Goal: Book appointment/travel/reservation

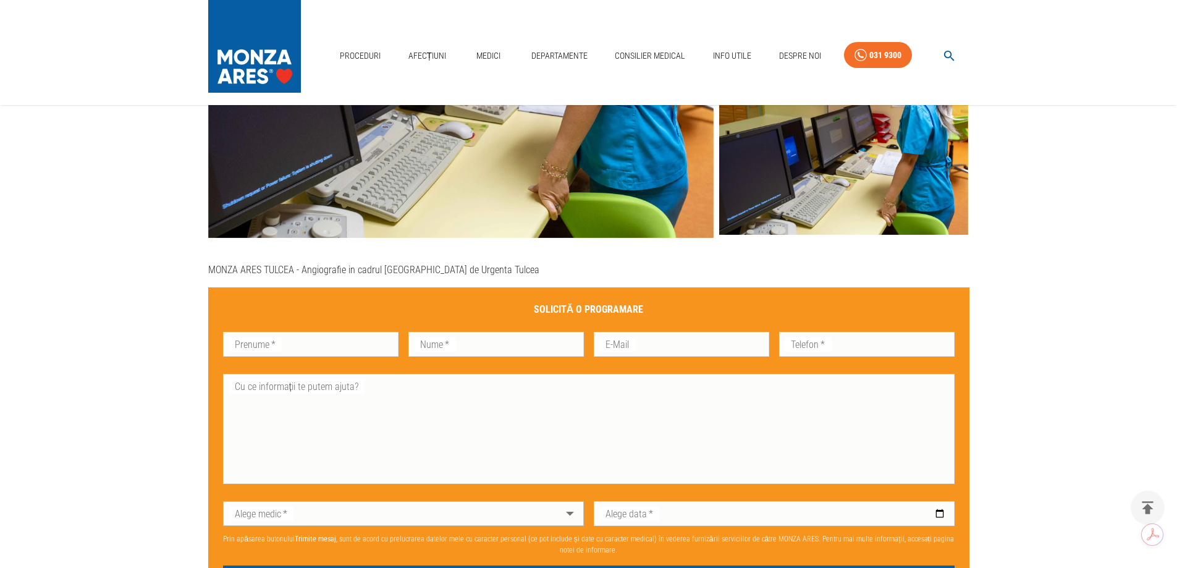
scroll to position [741, 0]
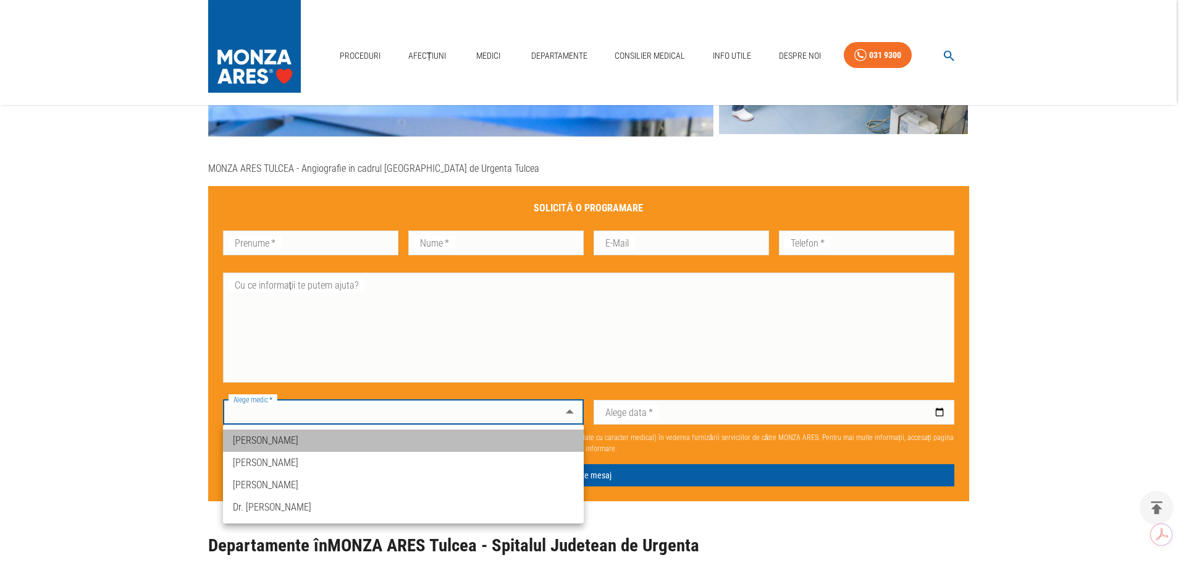
click at [306, 443] on li "[PERSON_NAME]" at bounding box center [403, 440] width 361 height 22
type input "dr-[PERSON_NAME]-licheardopol"
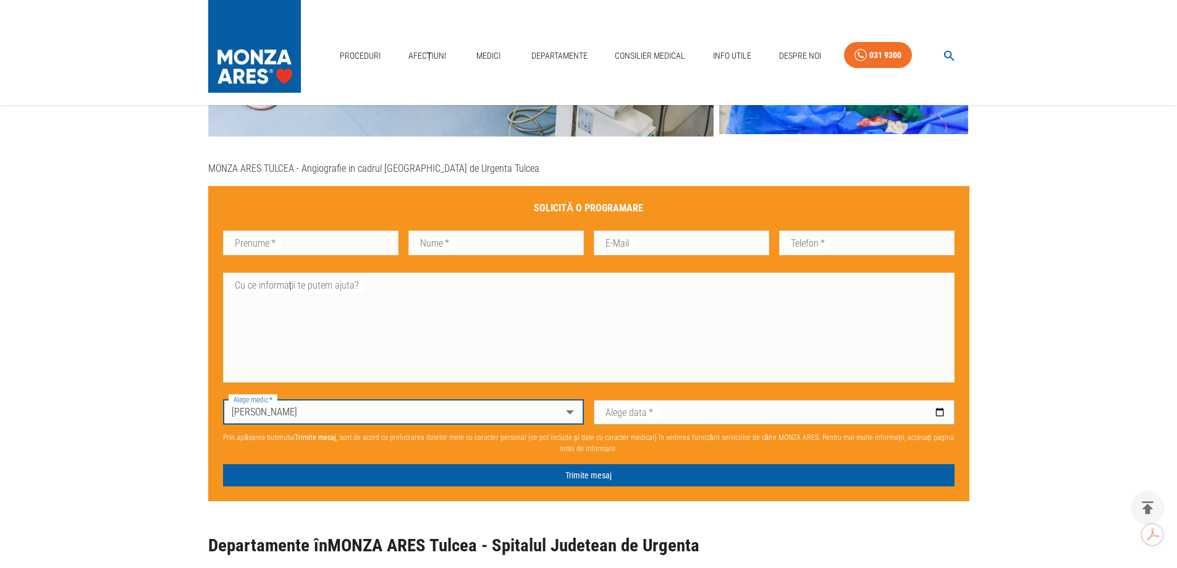
click at [870, 409] on input "Alege data   *" at bounding box center [774, 412] width 361 height 25
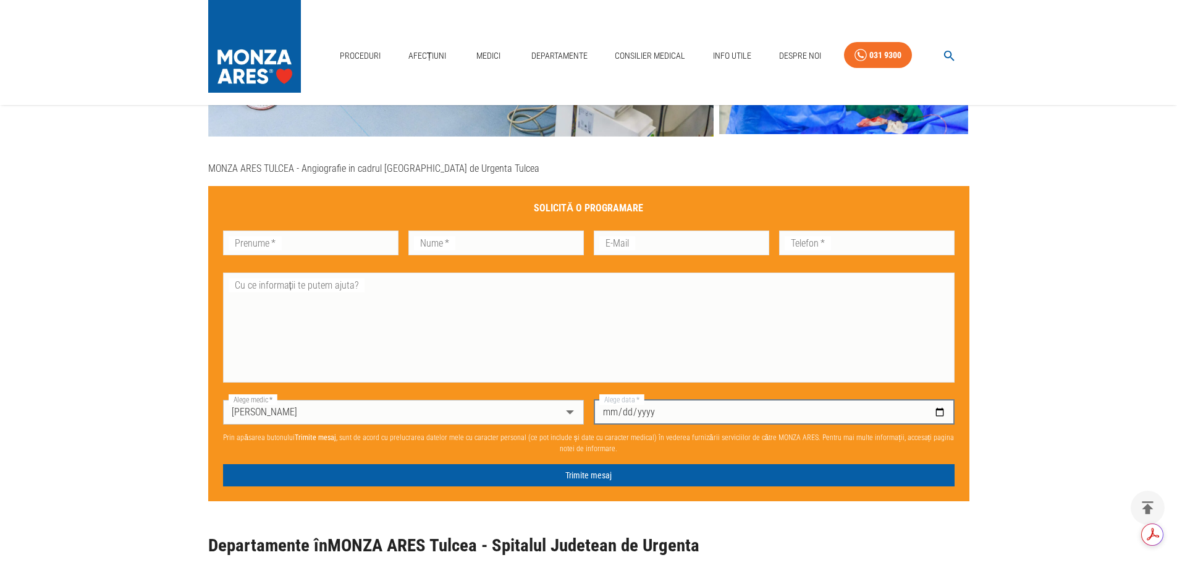
click at [936, 409] on input "Alege data   *" at bounding box center [774, 412] width 361 height 25
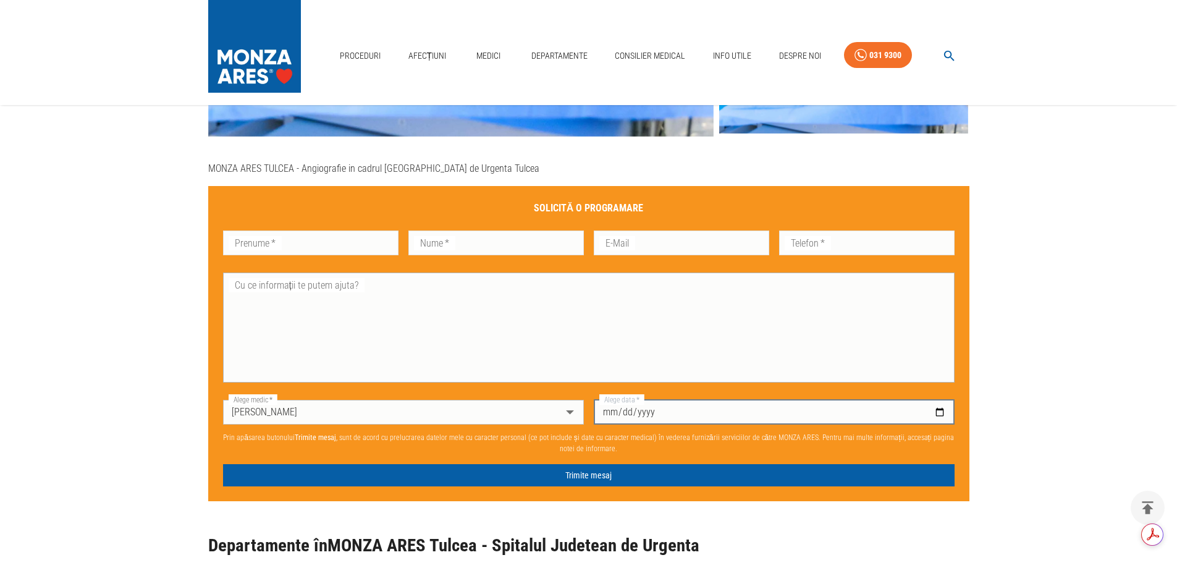
type input "[DATE]"
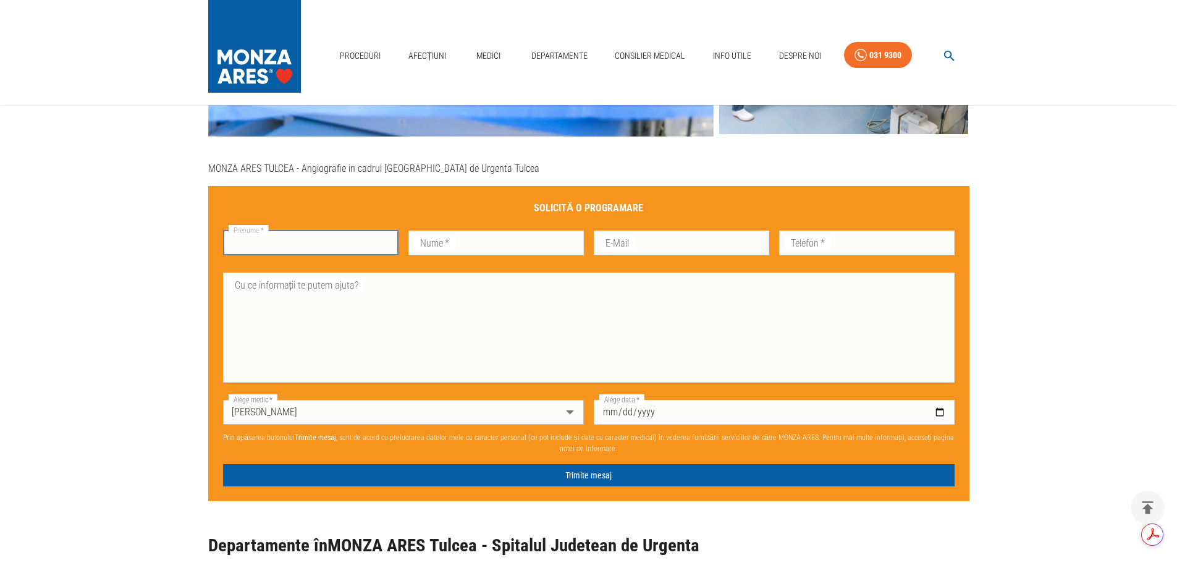
click at [313, 245] on input "Prenume   *" at bounding box center [310, 242] width 175 height 25
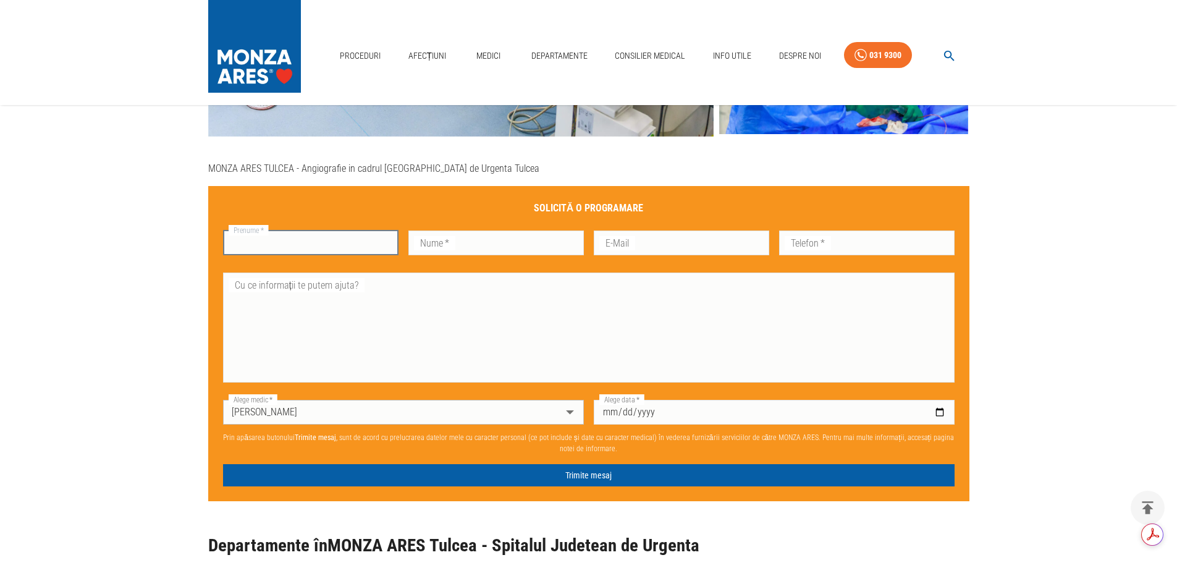
type input "M"
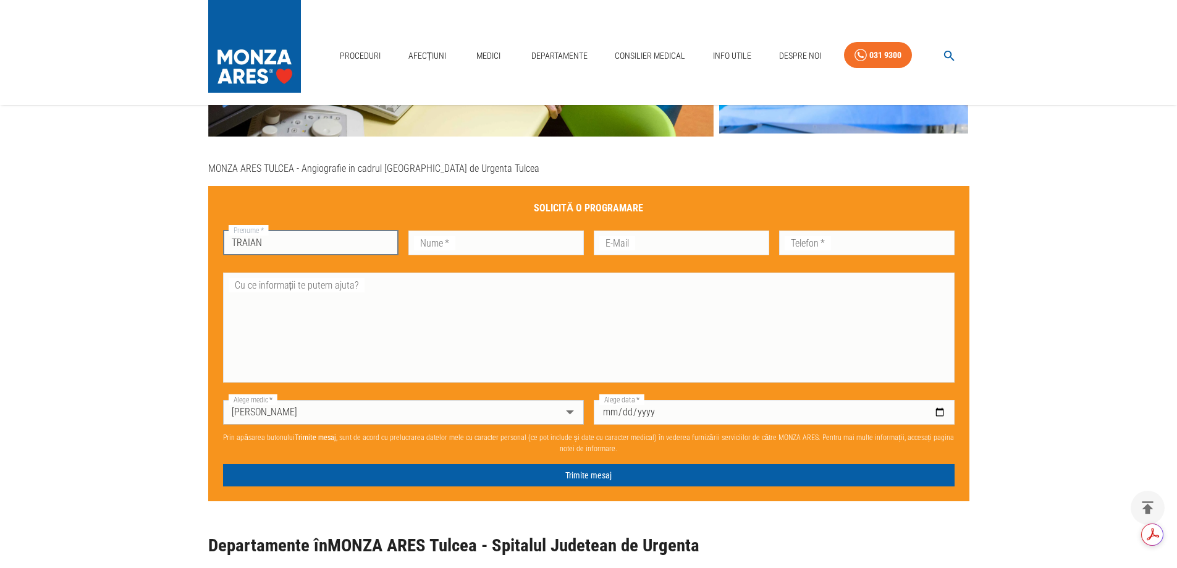
type input "Traian"
click at [455, 242] on input "Nume   *" at bounding box center [495, 242] width 175 height 25
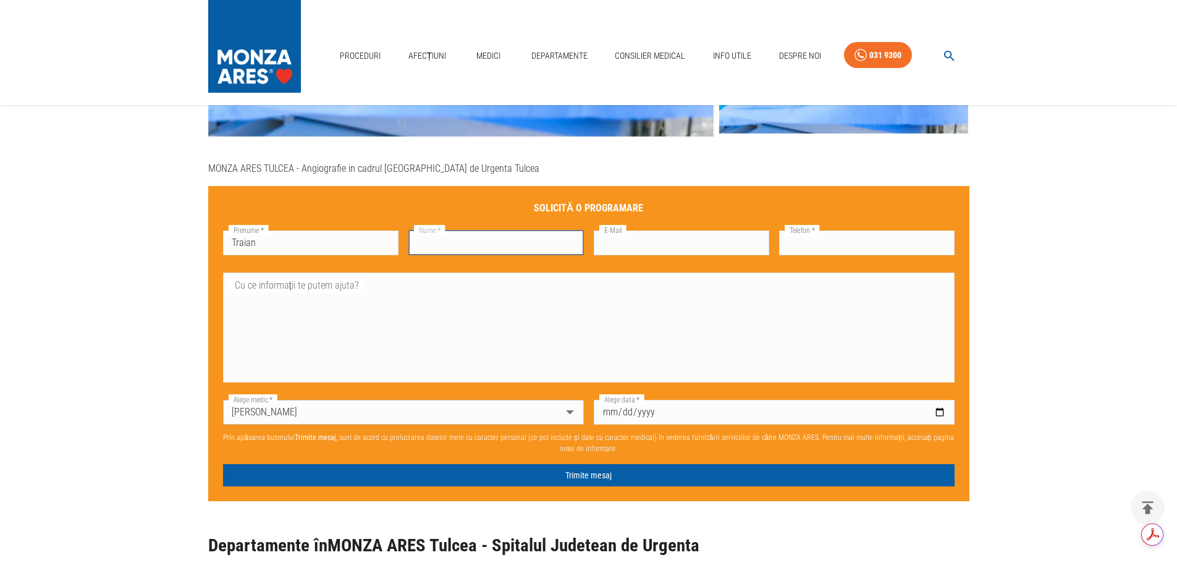
type input "[PERSON_NAME]"
type input "[EMAIL_ADDRESS][DOMAIN_NAME]"
type input "0756745474"
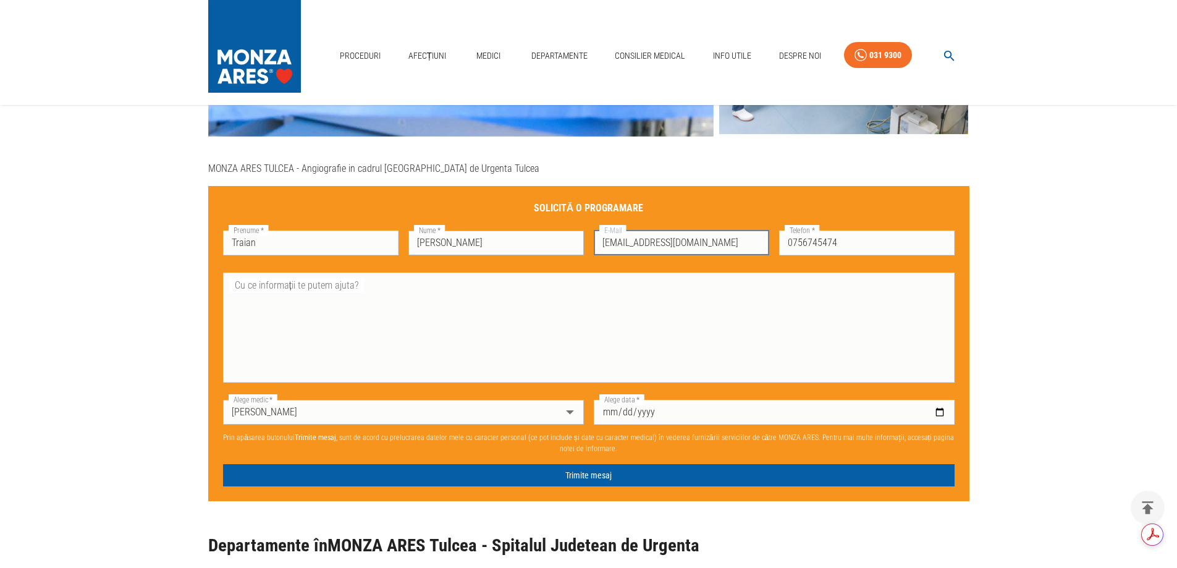
drag, startPoint x: 719, startPoint y: 244, endPoint x: 529, endPoint y: 250, distance: 189.7
click at [529, 250] on div "Solicită o programare Prenume   * Traian Prenume   * Nume   * [PERSON_NAME] Num…" at bounding box center [583, 309] width 741 height 236
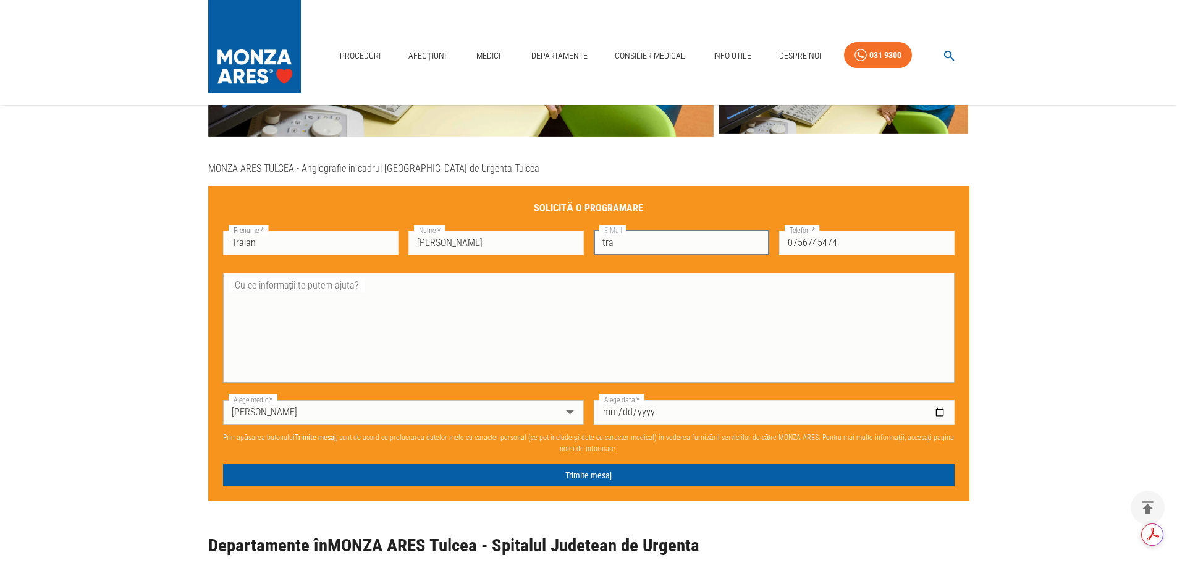
type input "[EMAIL_ADDRESS][PERSON_NAME][DOMAIN_NAME]"
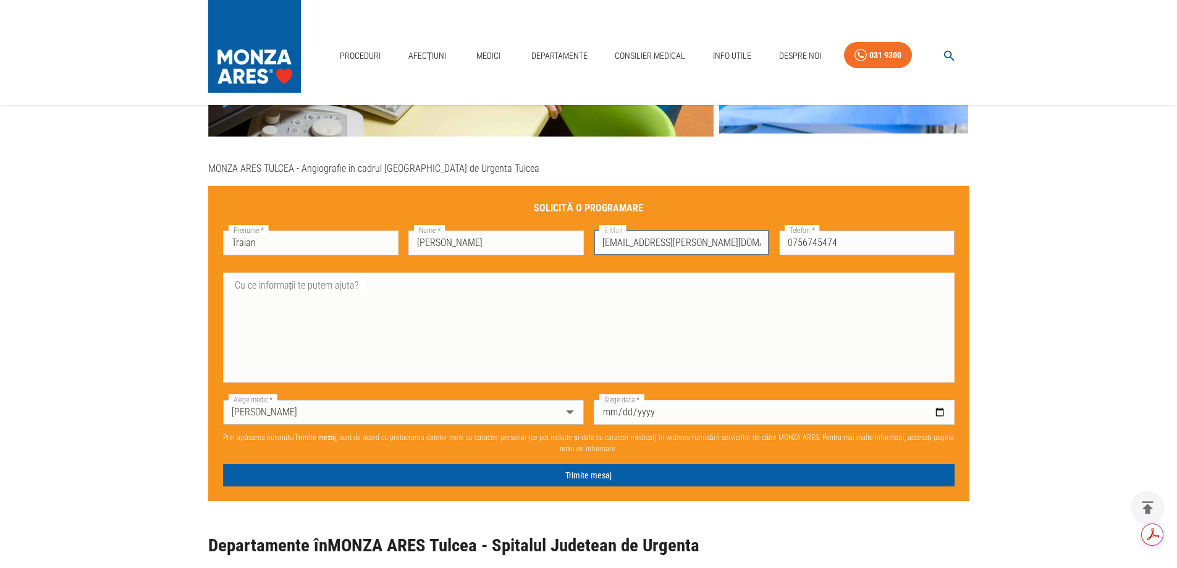
click at [853, 246] on input "0756745474" at bounding box center [866, 242] width 175 height 25
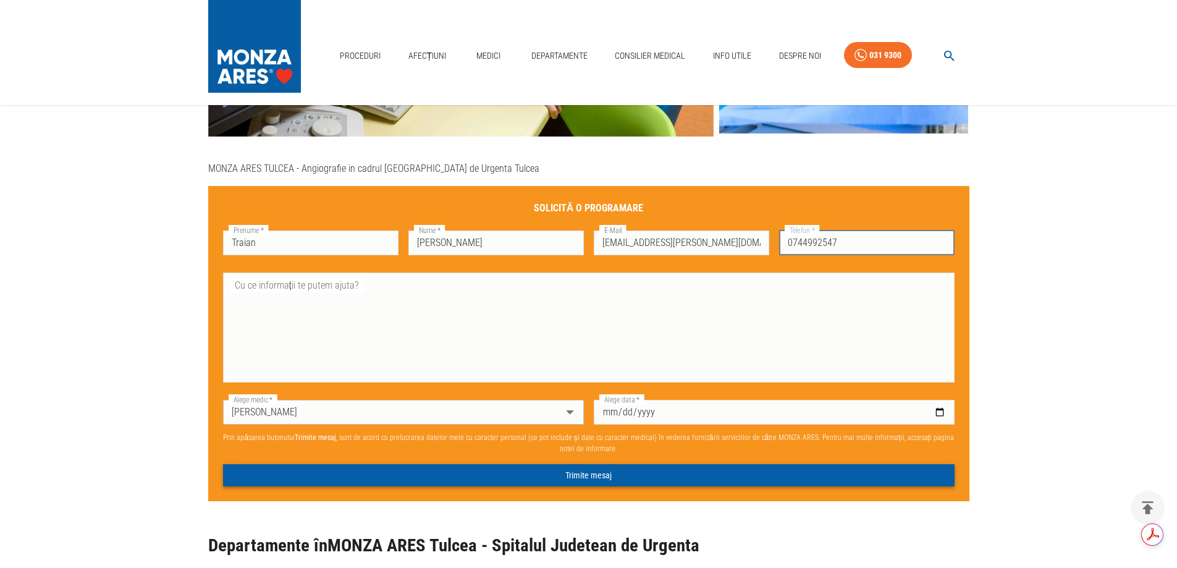
type input "0744992547"
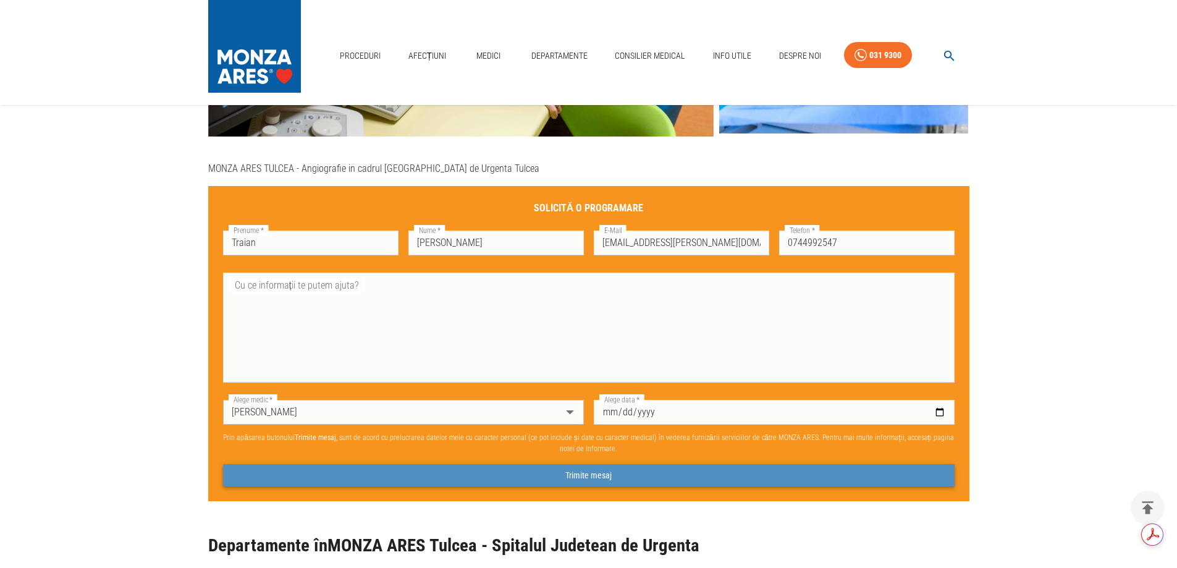
click at [565, 474] on button "Trimite mesaj" at bounding box center [588, 475] width 731 height 23
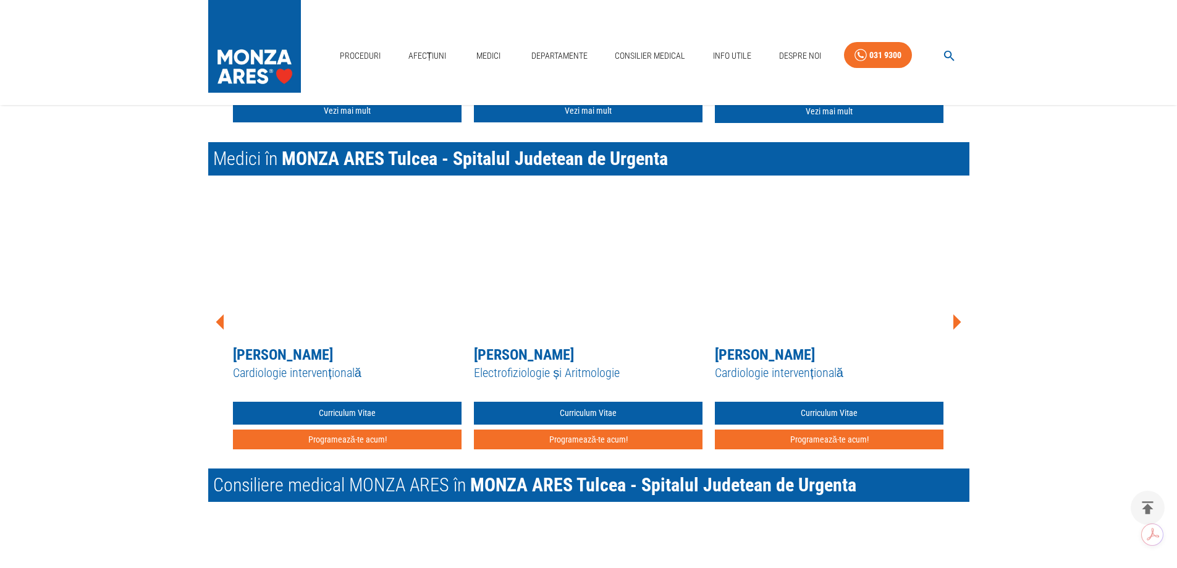
scroll to position [1421, 0]
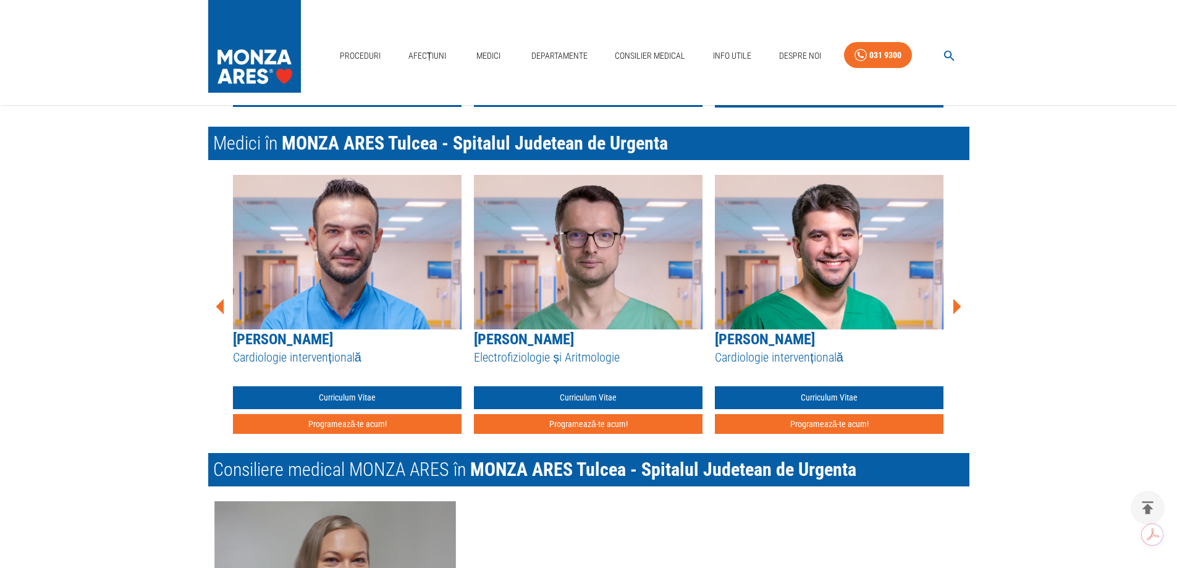
click at [327, 414] on button "Programează-te acum!" at bounding box center [347, 424] width 229 height 20
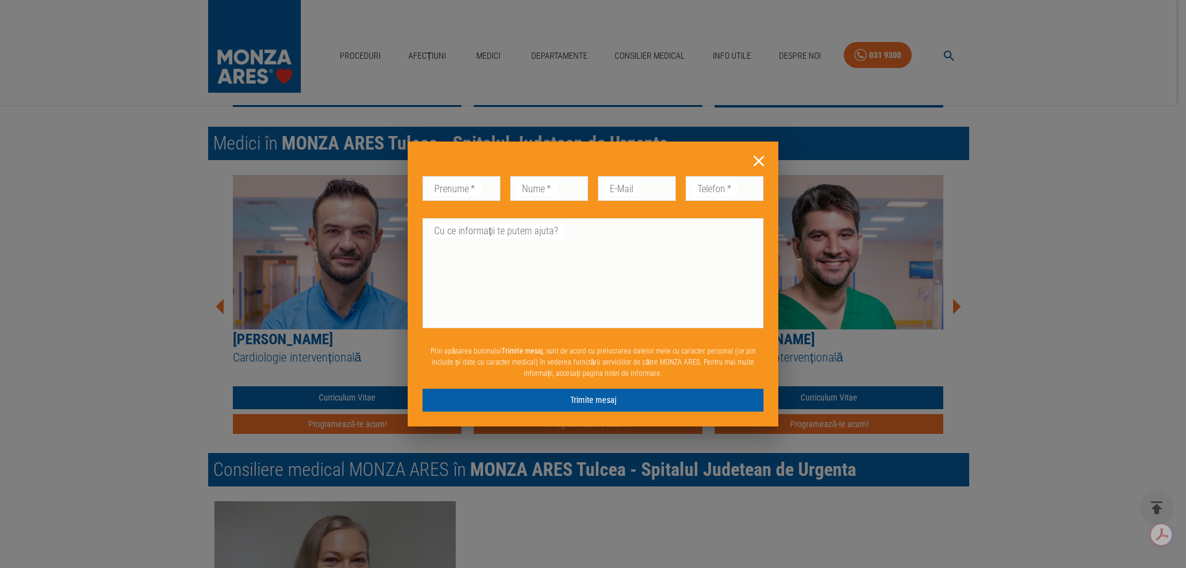
click at [754, 159] on icon at bounding box center [758, 160] width 19 height 19
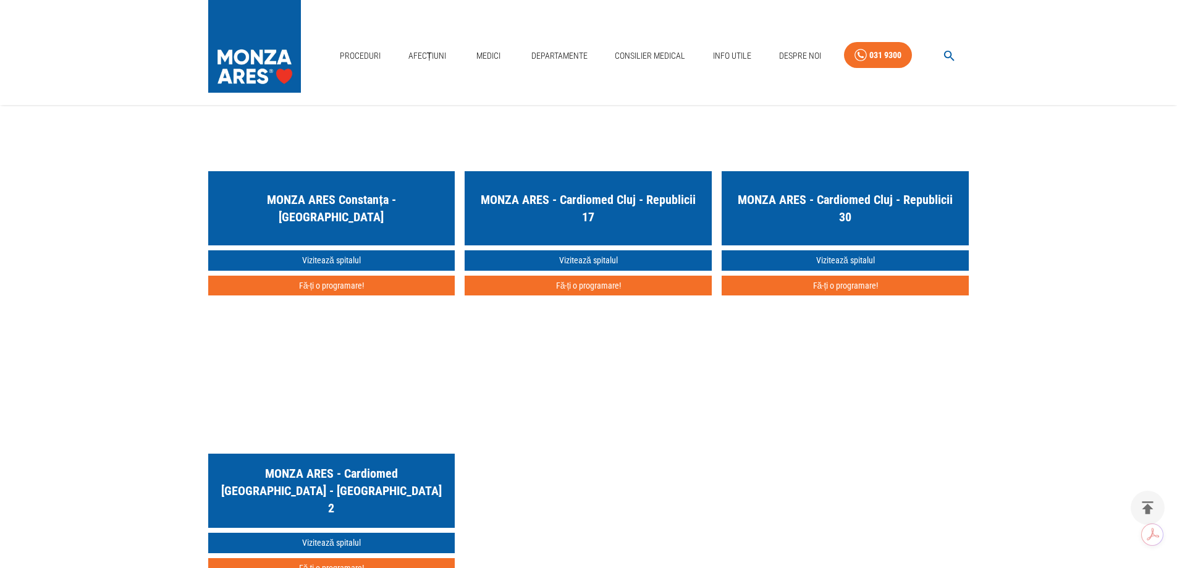
scroll to position [3089, 0]
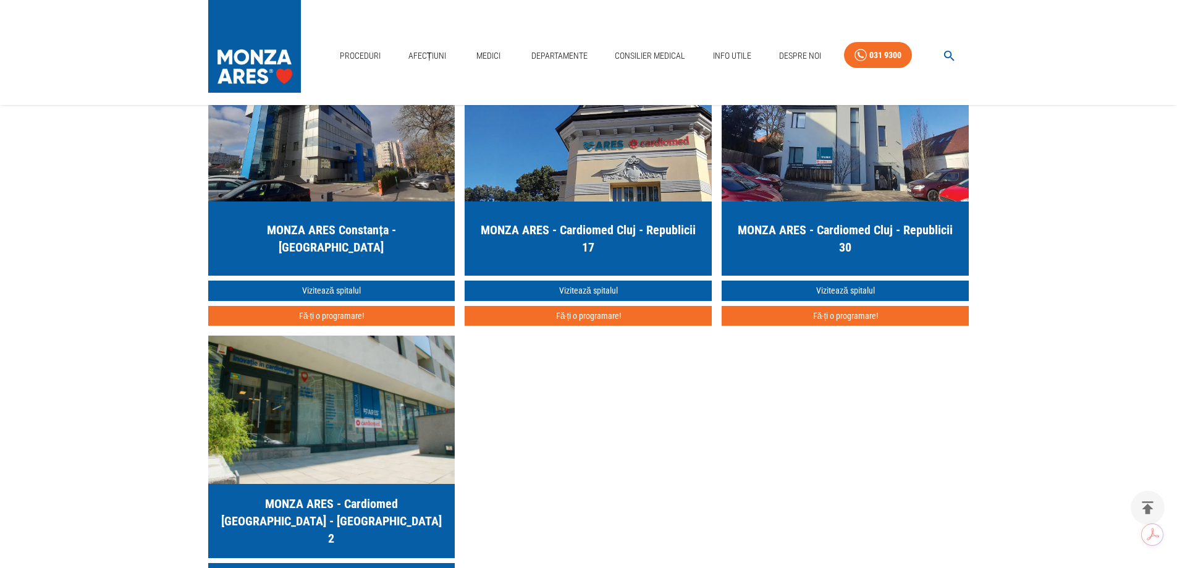
click at [298, 221] on h5 "MONZA ARES Constanța - [GEOGRAPHIC_DATA]" at bounding box center [331, 238] width 227 height 35
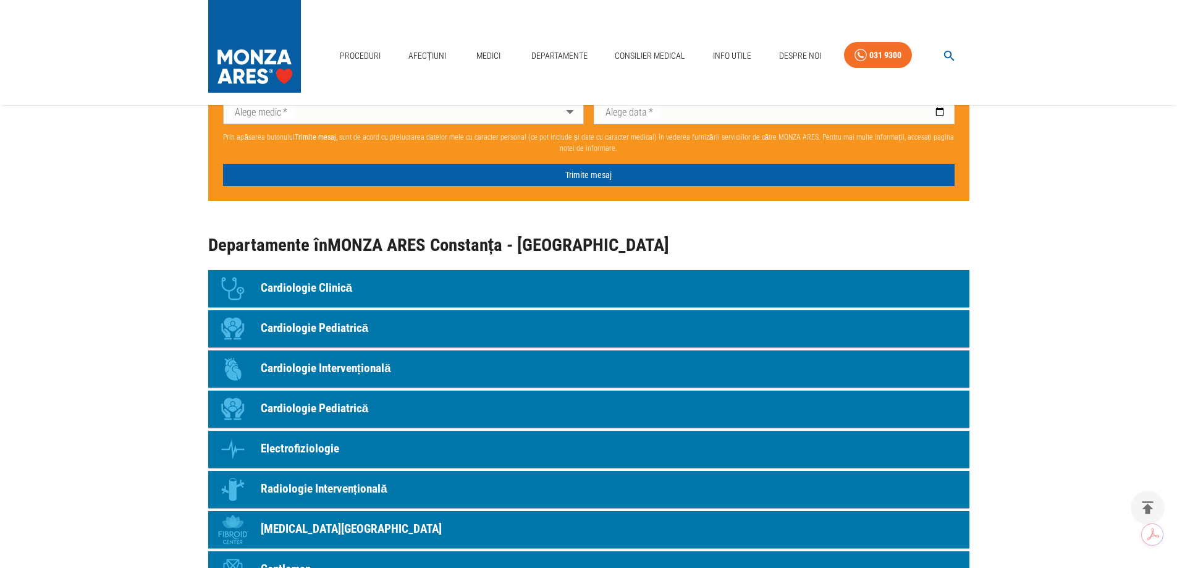
scroll to position [927, 0]
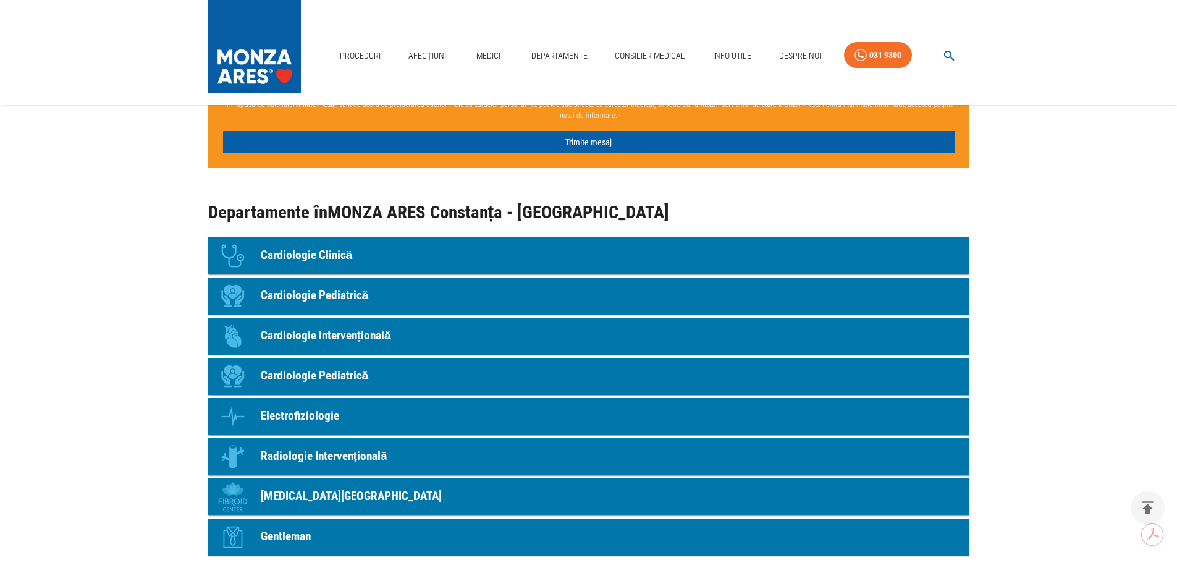
click at [289, 246] on p "Cardiologie Clinică" at bounding box center [307, 255] width 92 height 18
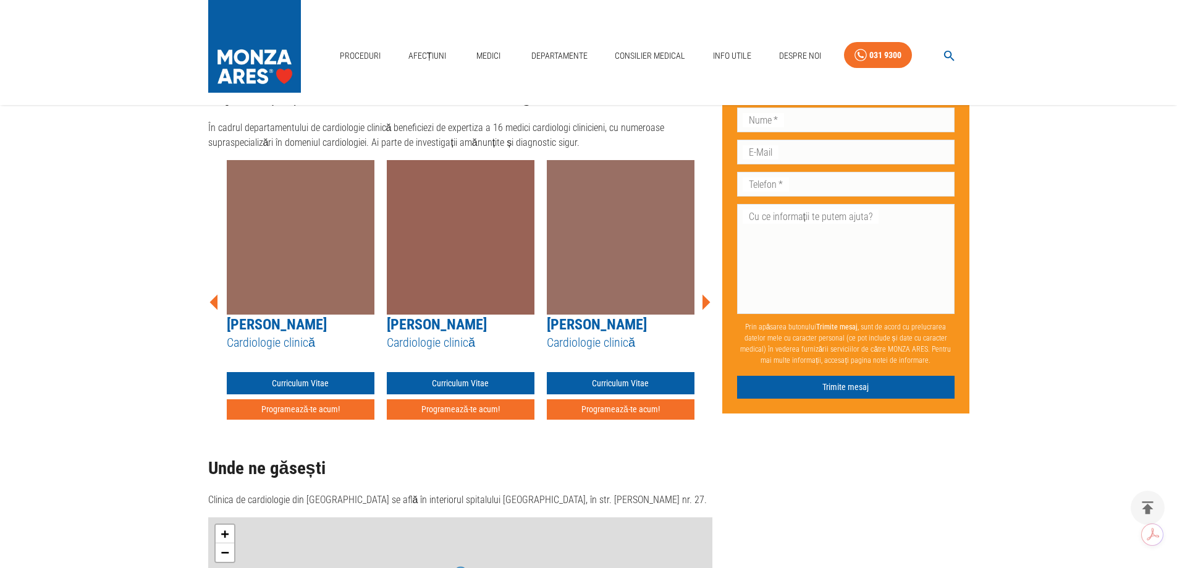
scroll to position [166, 0]
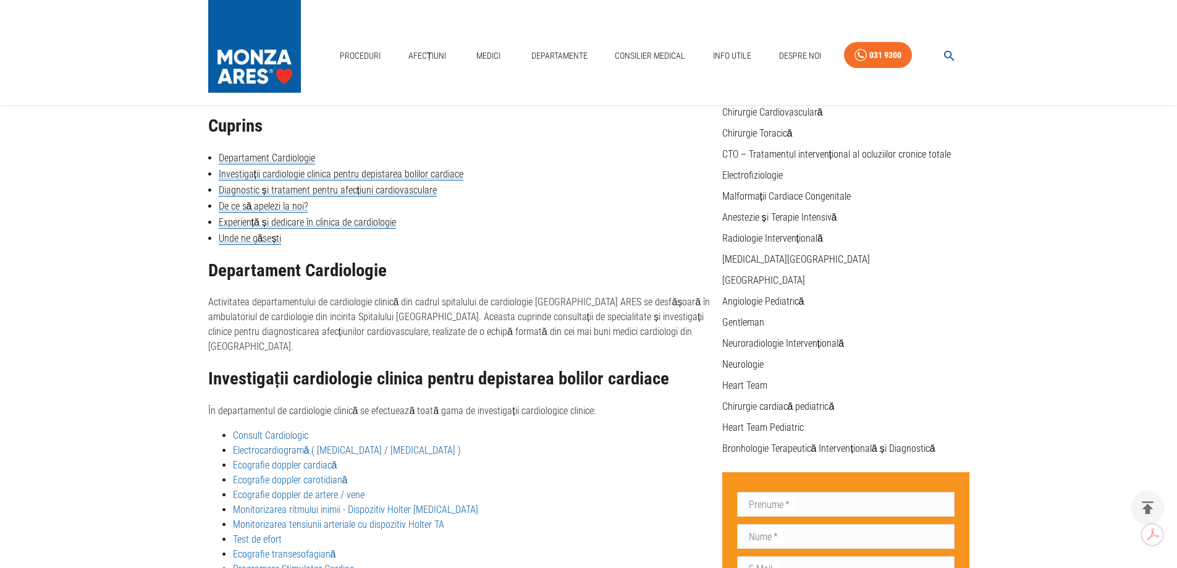
click at [264, 429] on link "Consult Cardiologic" at bounding box center [270, 435] width 75 height 12
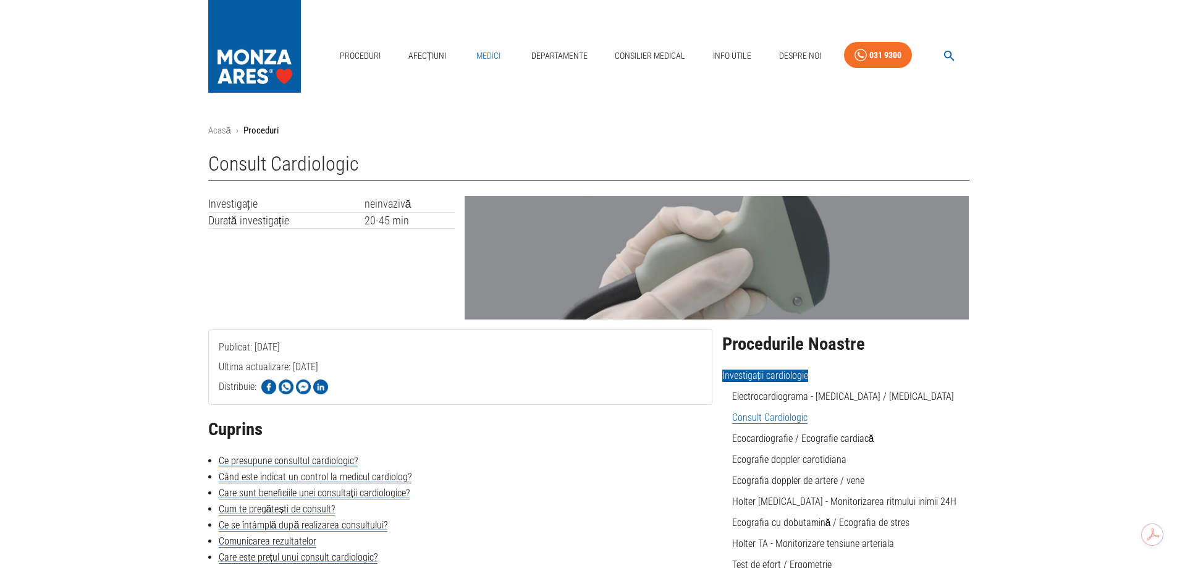
click at [492, 53] on link "Medici" at bounding box center [489, 55] width 40 height 25
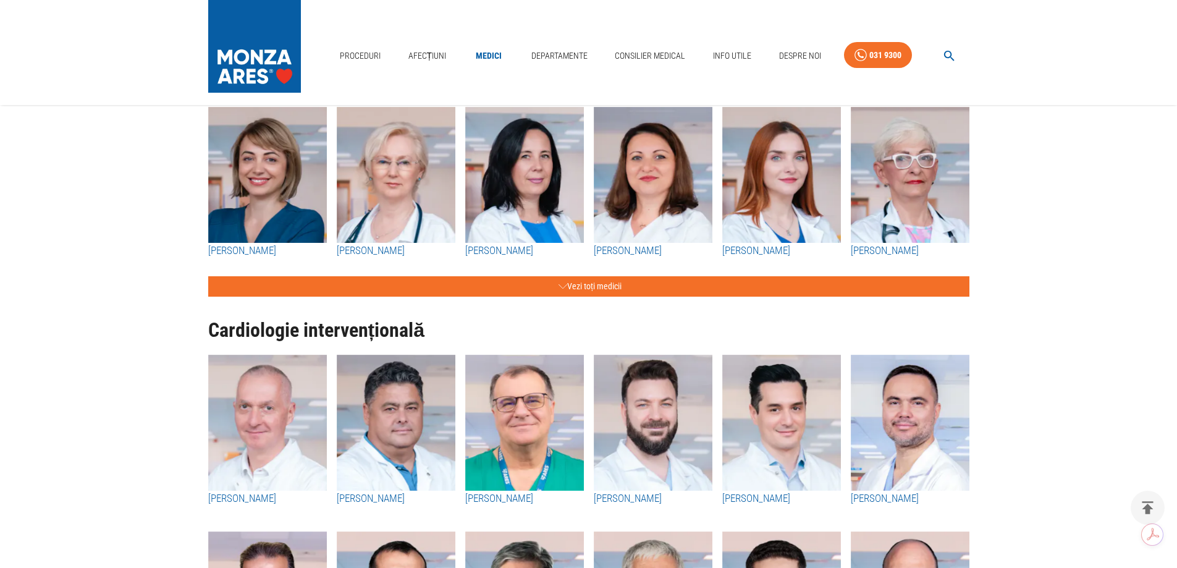
scroll to position [185, 0]
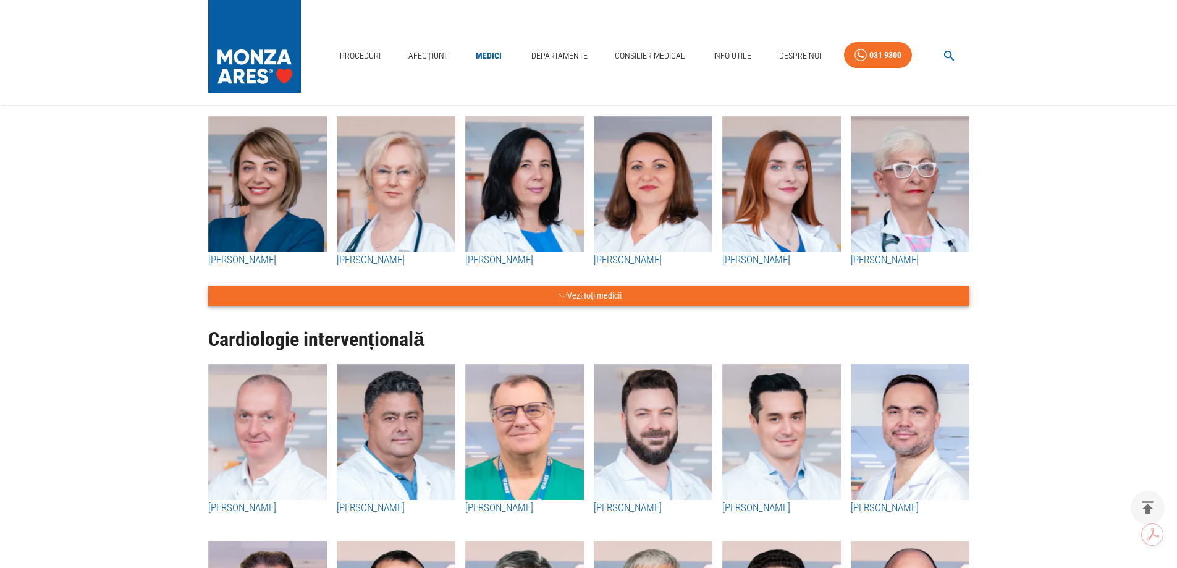
click at [574, 292] on button "Vezi toți medicii" at bounding box center [588, 295] width 761 height 20
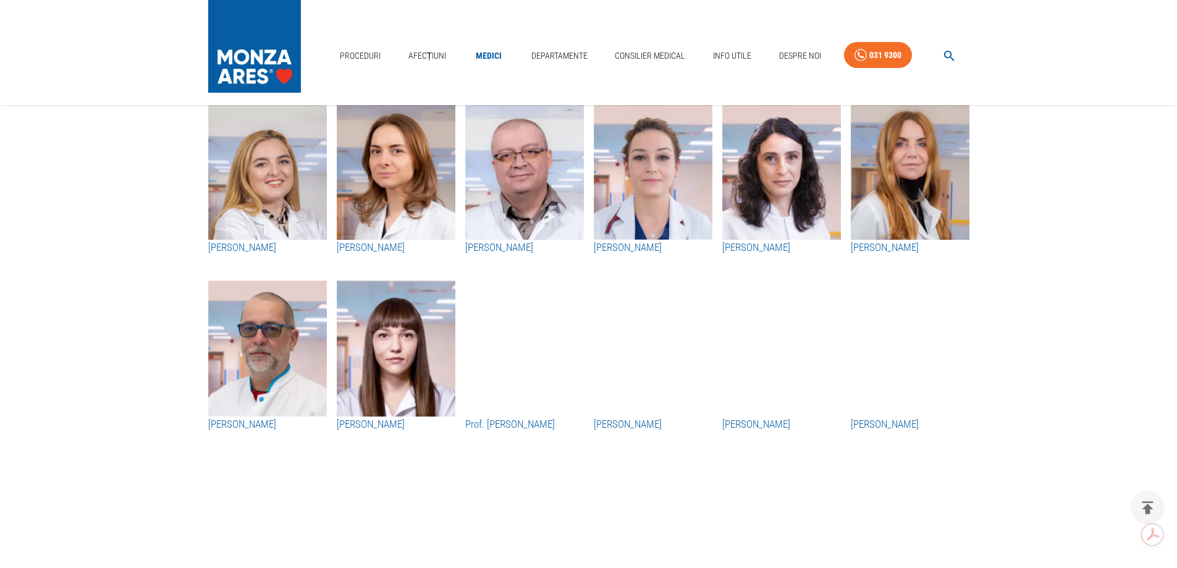
scroll to position [1483, 0]
